Goal: Task Accomplishment & Management: Use online tool/utility

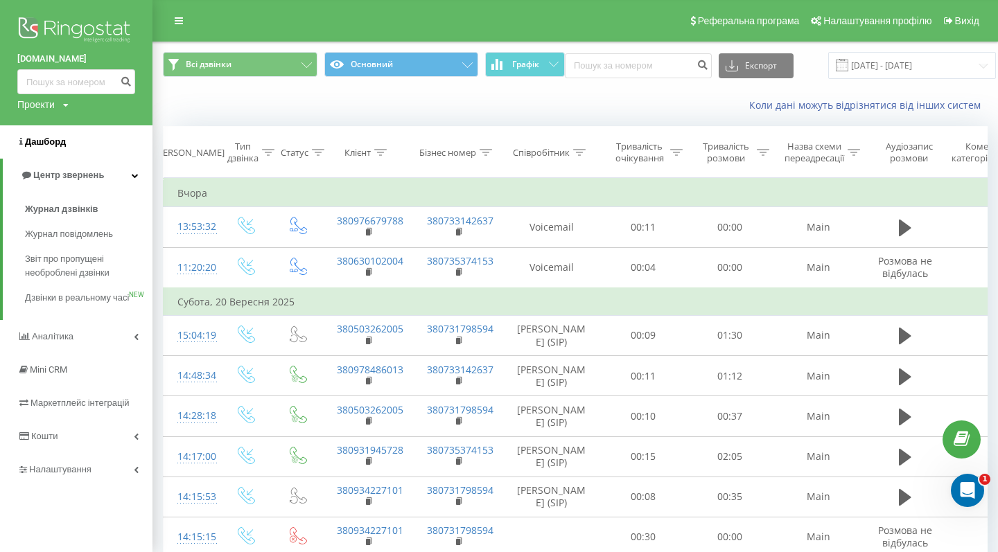
click at [46, 146] on span "Дашборд" at bounding box center [41, 142] width 49 height 14
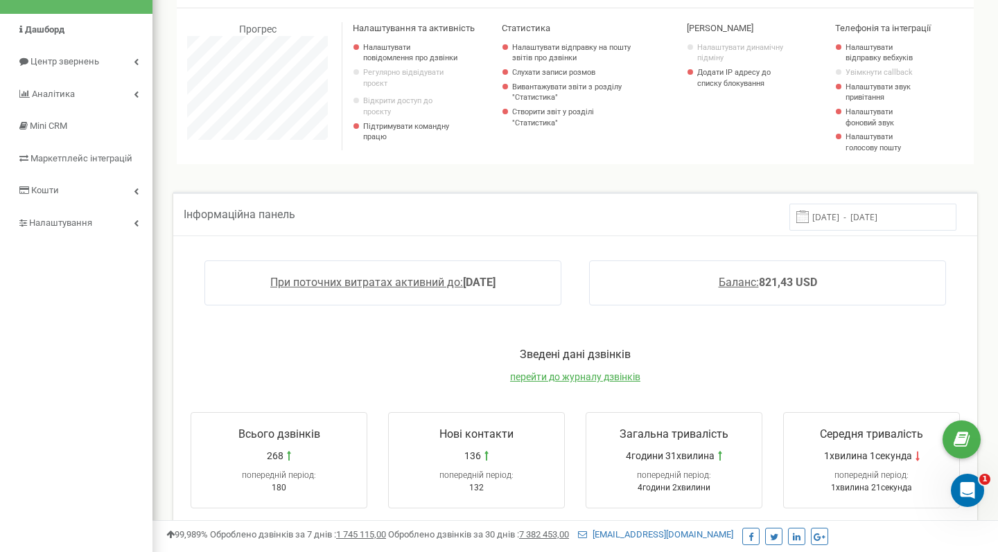
scroll to position [110, 0]
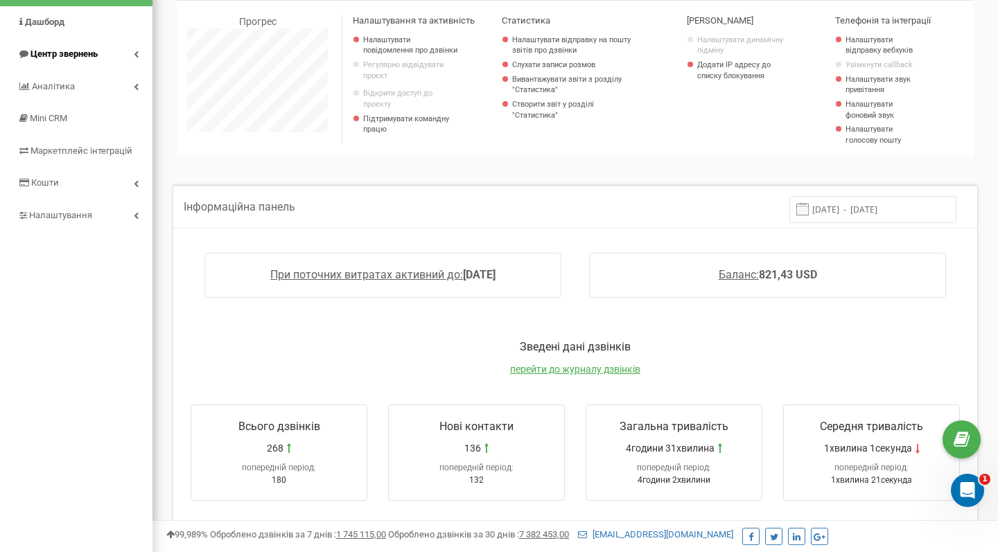
click at [120, 58] on link "Центр звернень" at bounding box center [76, 54] width 152 height 33
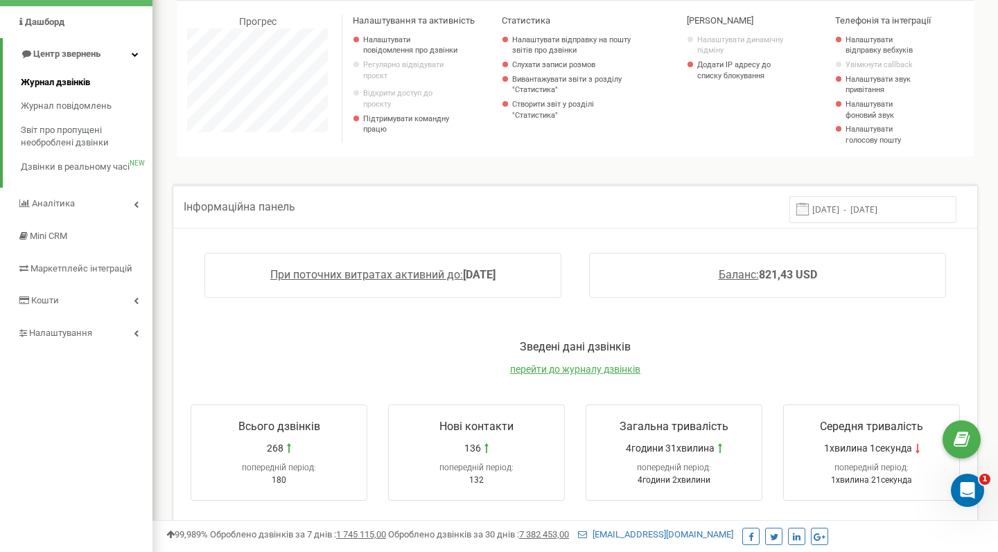
click at [71, 82] on span "Журнал дзвінків" at bounding box center [55, 82] width 69 height 13
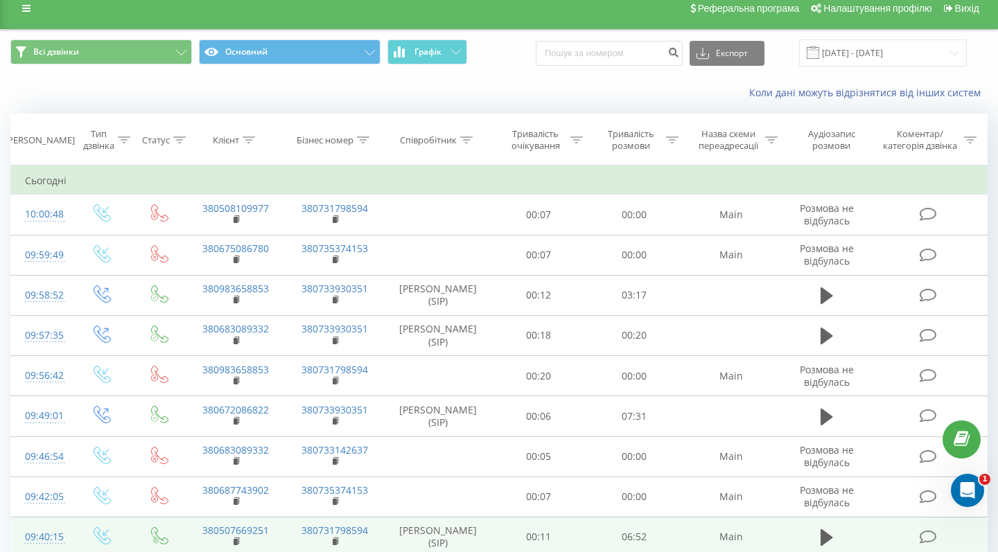
scroll to position [6, 0]
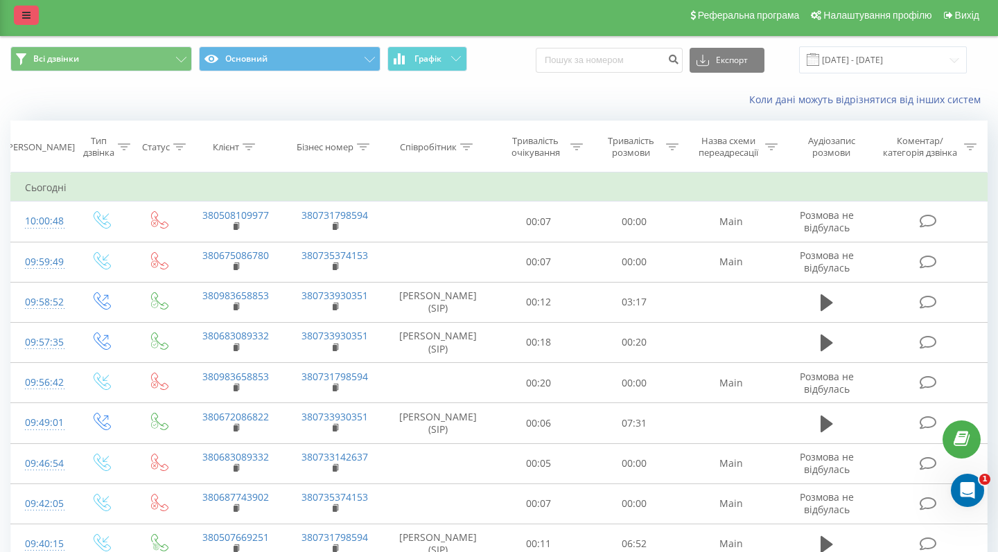
click at [26, 20] on icon at bounding box center [26, 15] width 8 height 10
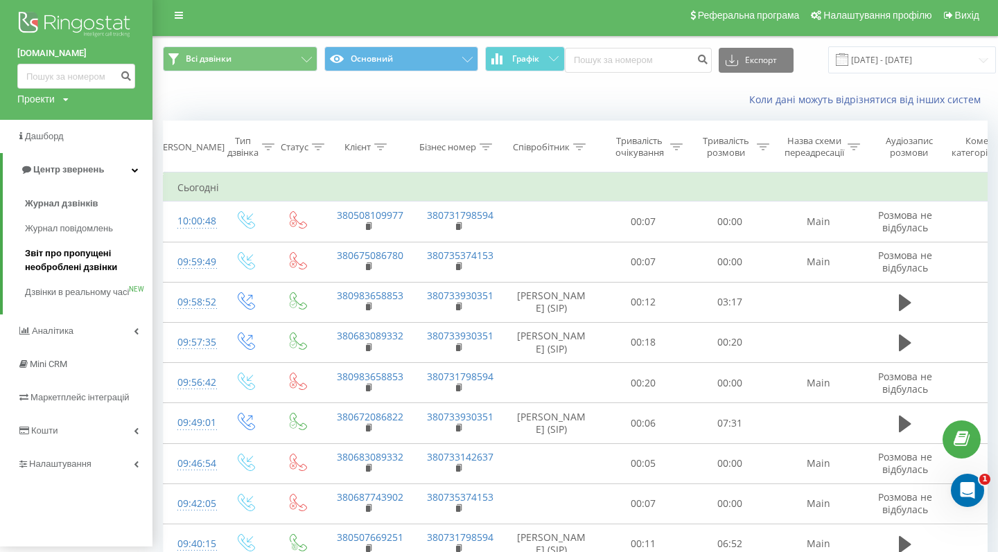
click at [73, 249] on span "Звіт про пропущені необроблені дзвінки" at bounding box center [85, 261] width 121 height 28
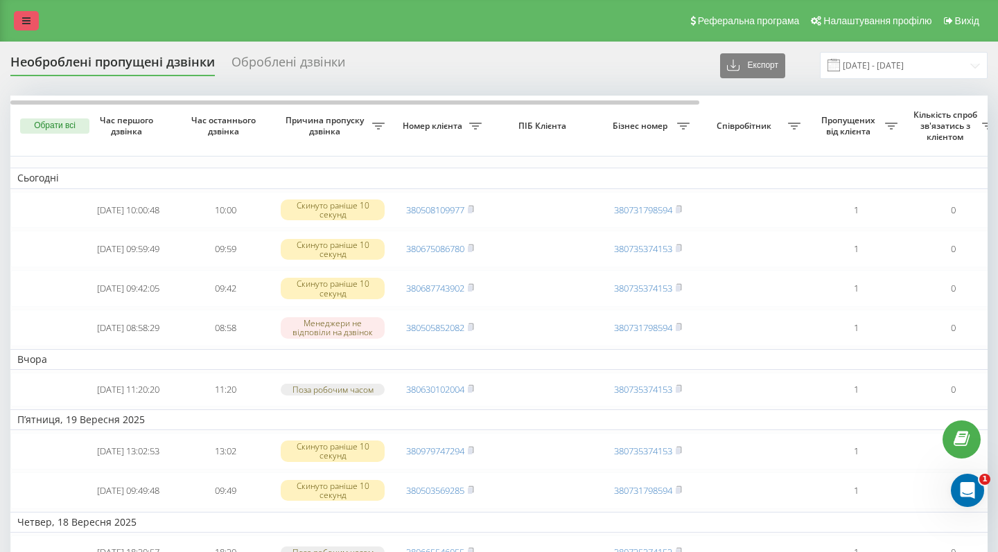
click at [26, 26] on icon at bounding box center [26, 21] width 8 height 10
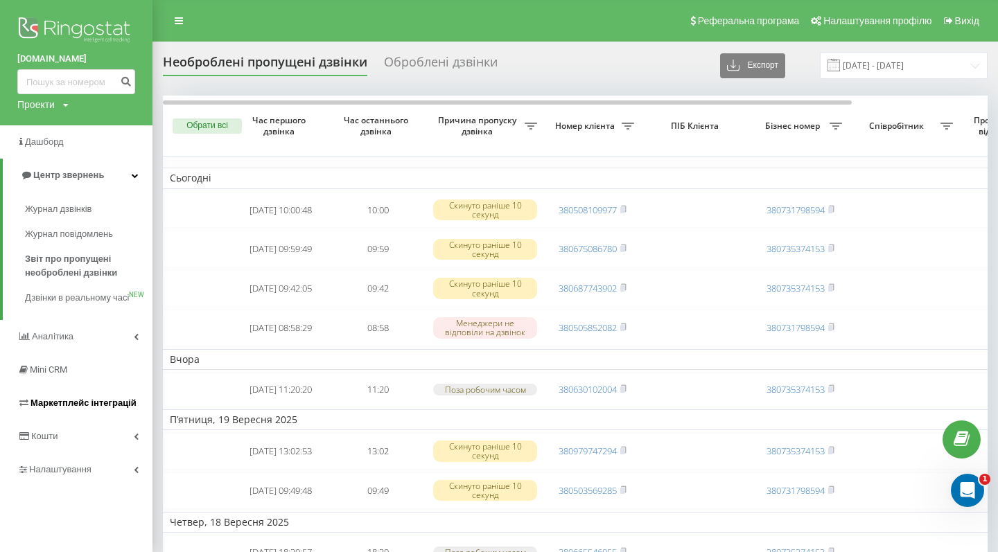
click at [64, 405] on span "Маркетплейс інтеграцій" at bounding box center [83, 403] width 106 height 10
click at [97, 407] on span "Маркетплейс інтеграцій" at bounding box center [83, 403] width 106 height 10
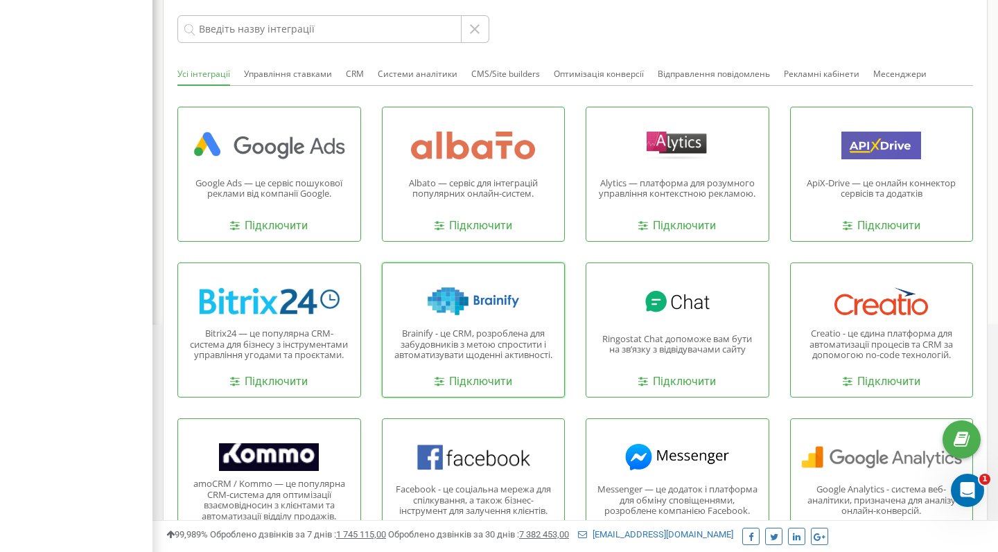
scroll to position [520, 0]
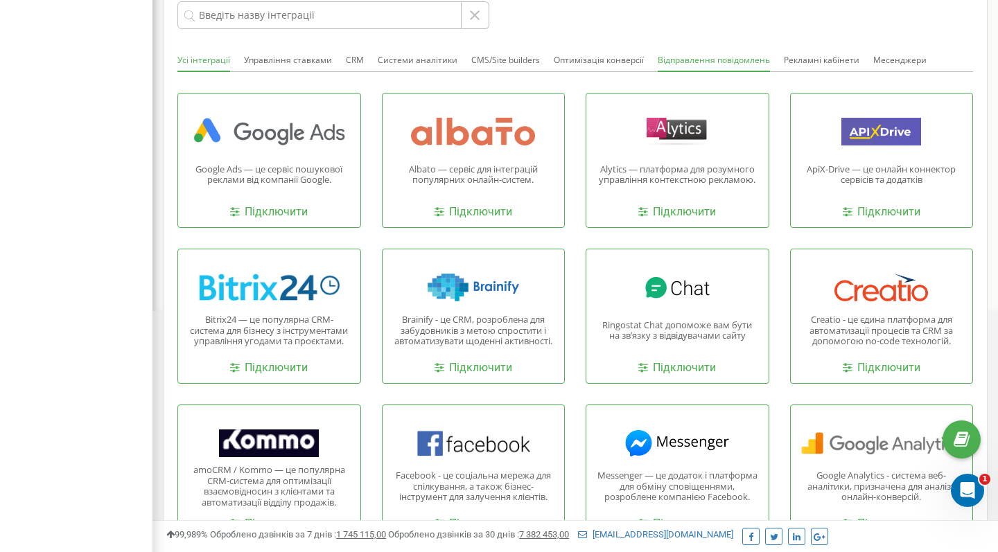
click at [682, 58] on button "Відправлення повідомлень" at bounding box center [714, 61] width 112 height 22
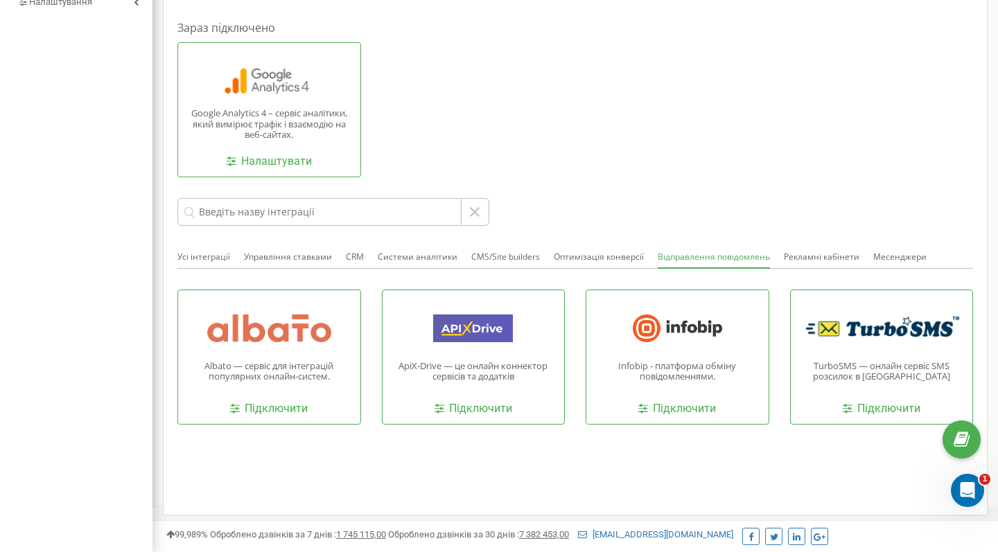
scroll to position [323, 0]
click at [348, 254] on button "CRM" at bounding box center [355, 258] width 18 height 22
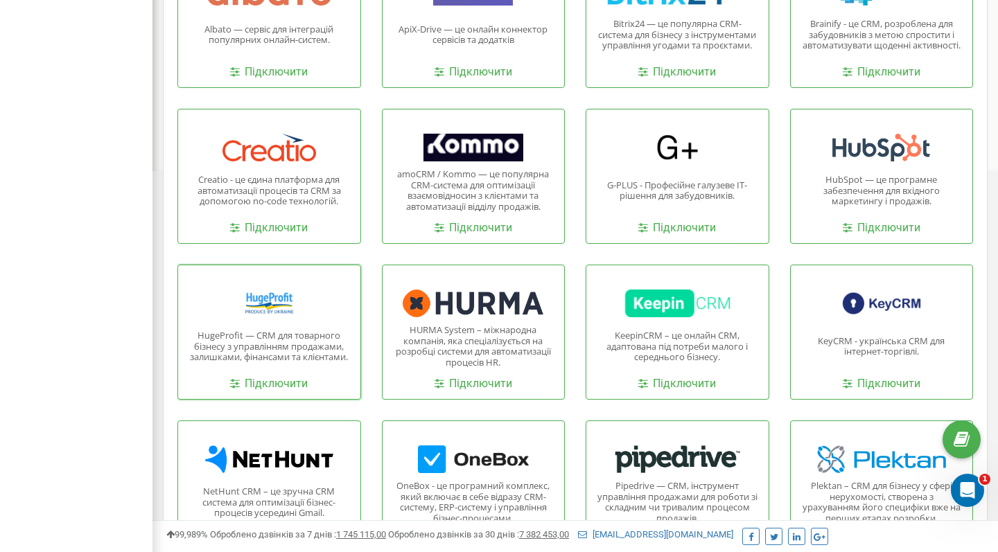
scroll to position [662, 0]
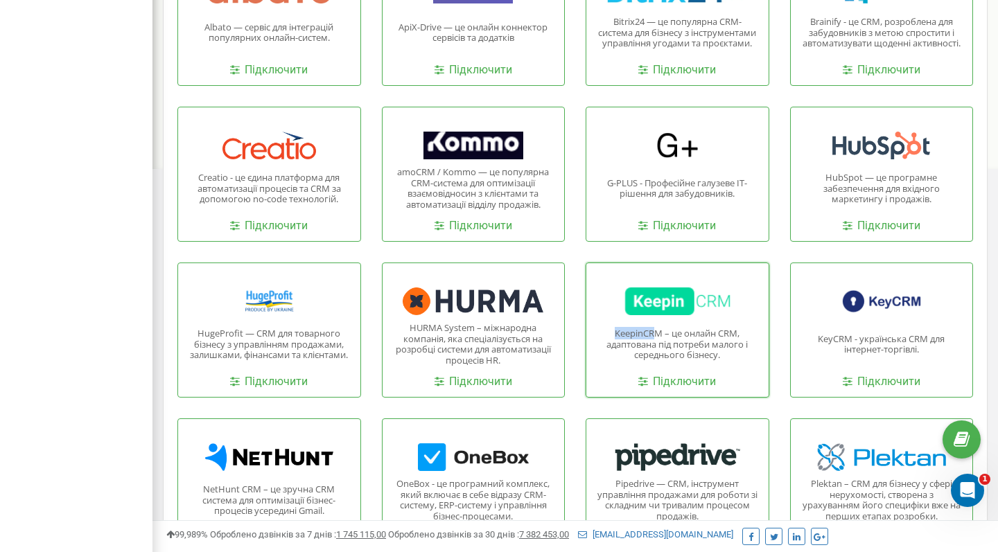
drag, startPoint x: 615, startPoint y: 328, endPoint x: 658, endPoint y: 328, distance: 43.0
click at [658, 328] on p "KeepinCRM – це онлайн CRM, адаптована під потреби малого і середнього бізнесу." at bounding box center [677, 344] width 161 height 33
copy p "KeepinCR"
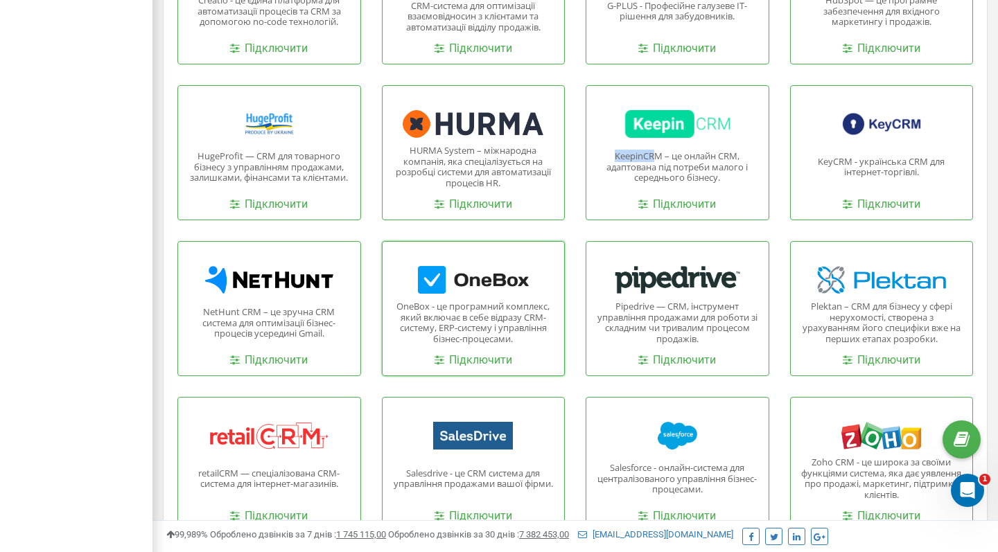
scroll to position [854, 0]
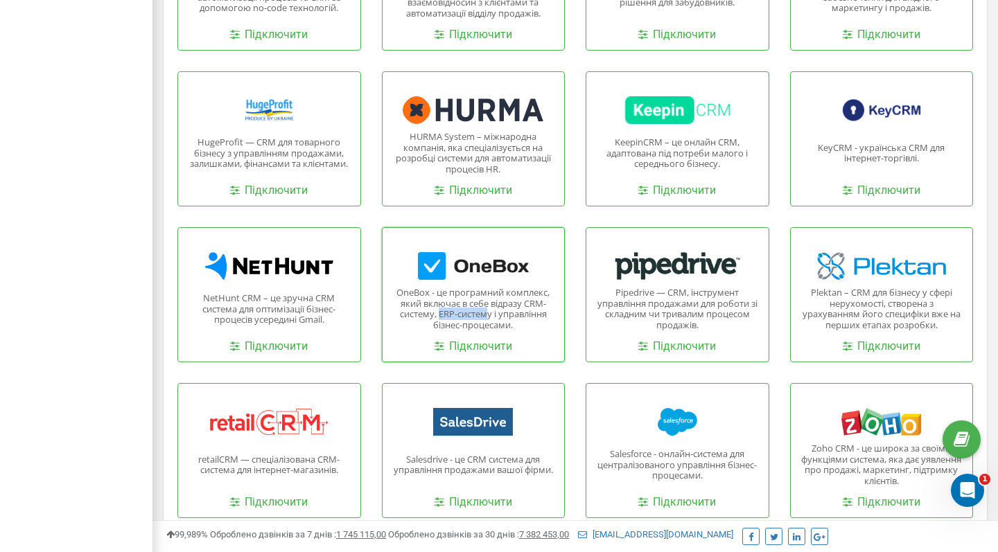
drag, startPoint x: 440, startPoint y: 308, endPoint x: 486, endPoint y: 313, distance: 45.9
click at [486, 313] on p "OneBox - це програмний комплекс, який включає в себе відразу CRM-систему, ERP-с…" at bounding box center [473, 309] width 161 height 43
copy p "ERP-систем"
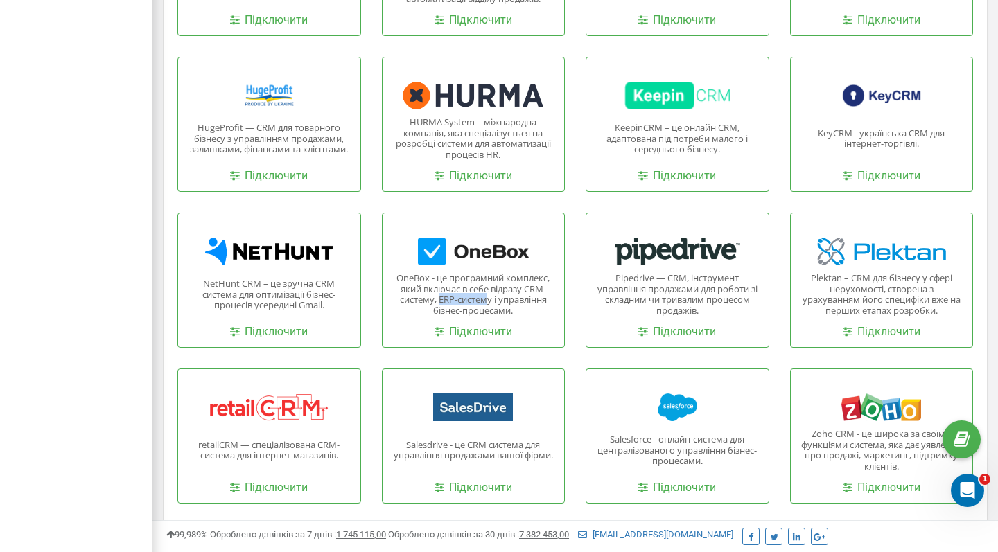
scroll to position [882, 0]
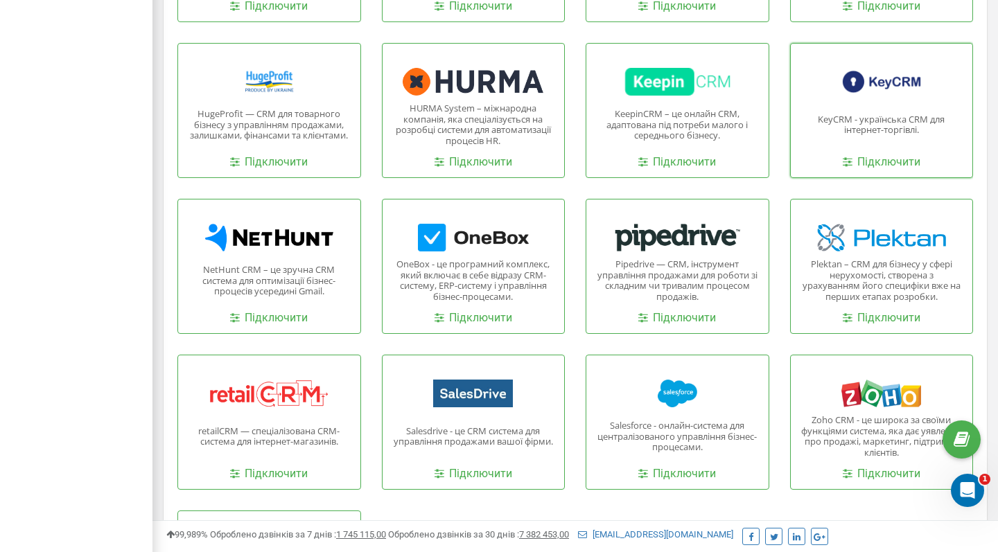
click at [884, 121] on p "KeyCRM - українська CRM для інтернет-торгівлі." at bounding box center [881, 124] width 161 height 21
click at [854, 155] on link "Підключити" at bounding box center [882, 163] width 78 height 16
